Goal: Information Seeking & Learning: Learn about a topic

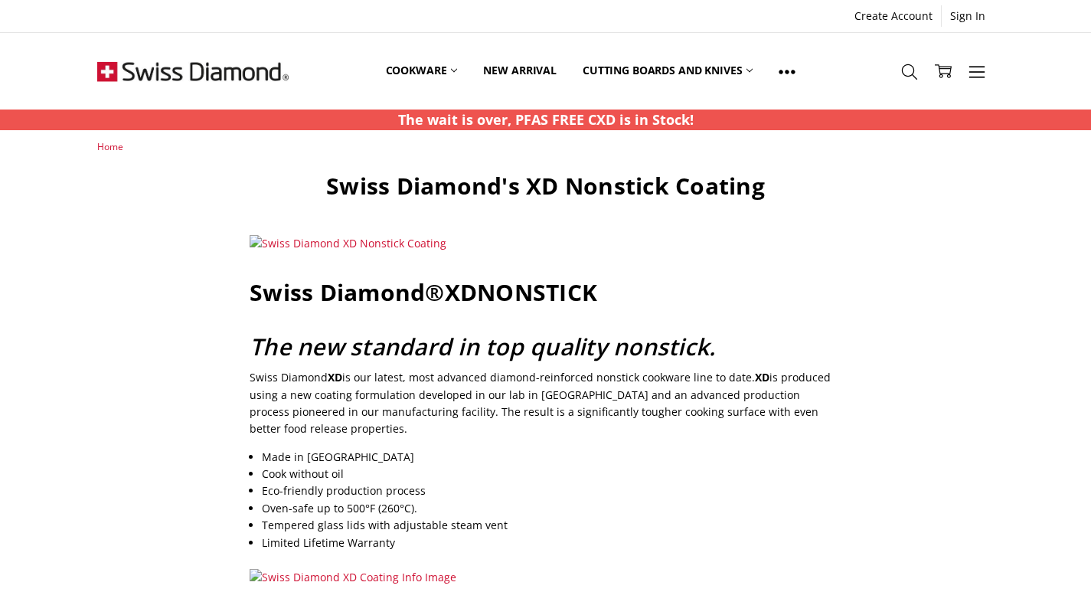
click at [160, 66] on img at bounding box center [192, 71] width 191 height 77
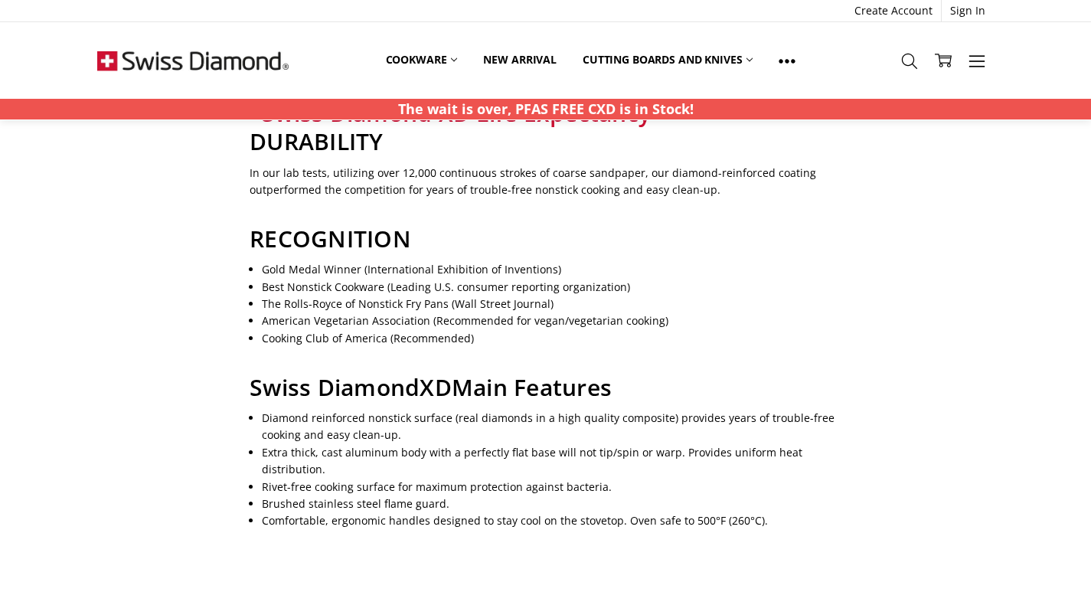
scroll to position [1046, 0]
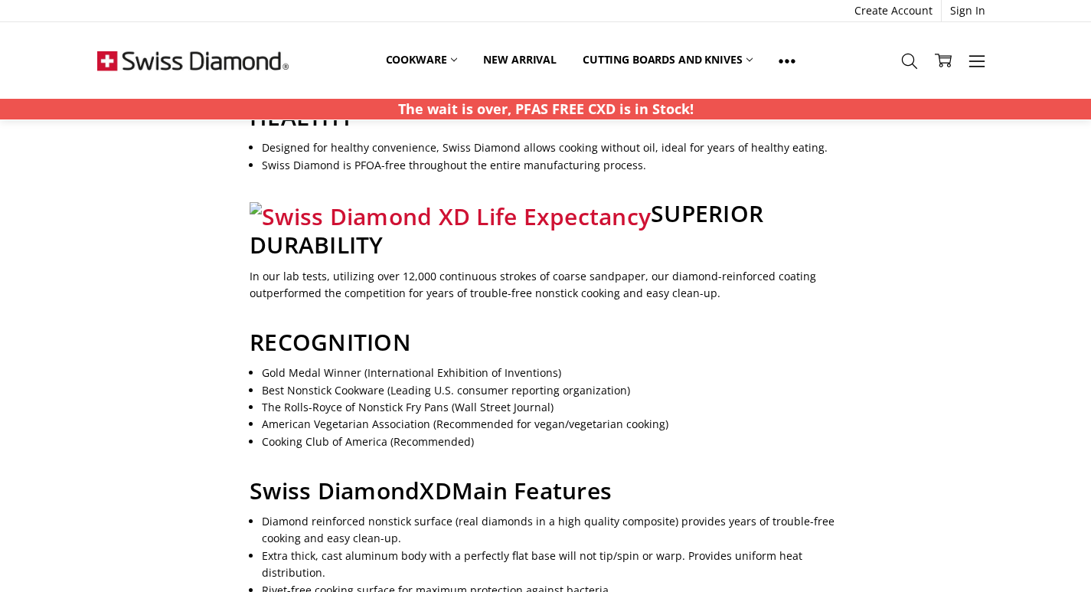
click at [335, 482] on span "Swiss Diamond XD Main Features" at bounding box center [431, 490] width 362 height 31
click at [335, 484] on span "Swiss Diamond XD Main Features" at bounding box center [431, 490] width 362 height 31
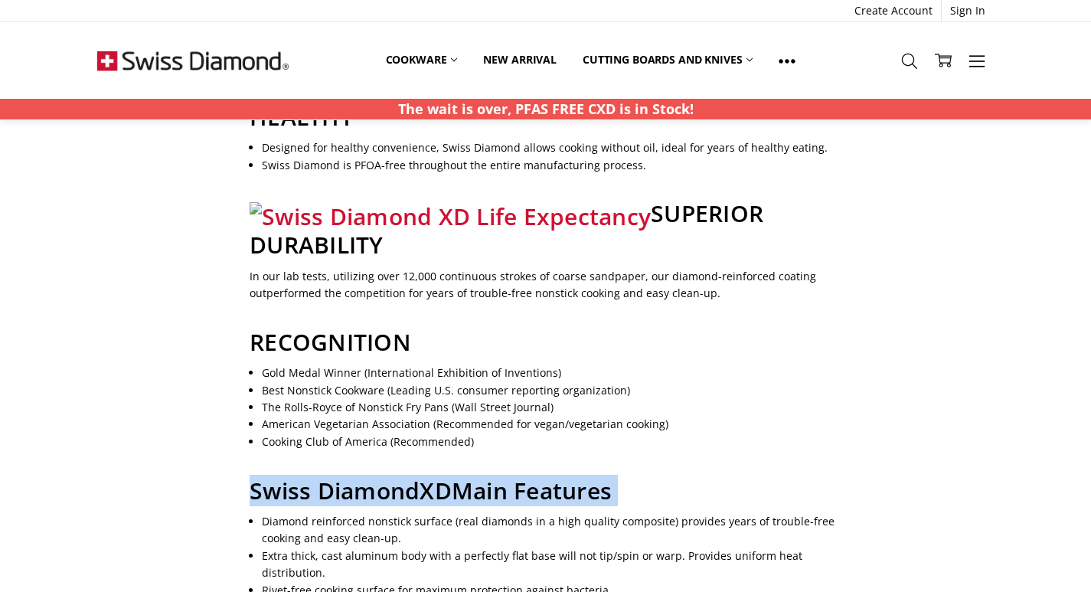
click at [336, 485] on span "Swiss Diamond XD Main Features" at bounding box center [431, 490] width 362 height 31
copy div "Swiss Diamond XD Main Features"
